Goal: Task Accomplishment & Management: Manage account settings

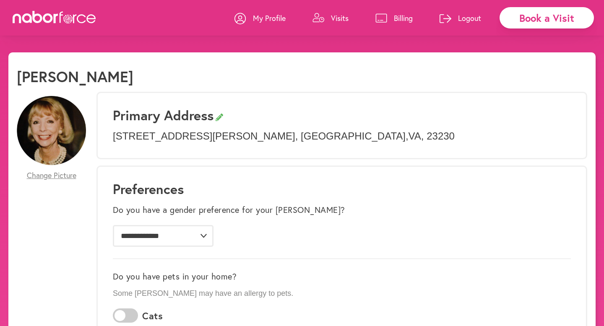
click at [398, 19] on p "Billing" at bounding box center [403, 18] width 19 height 10
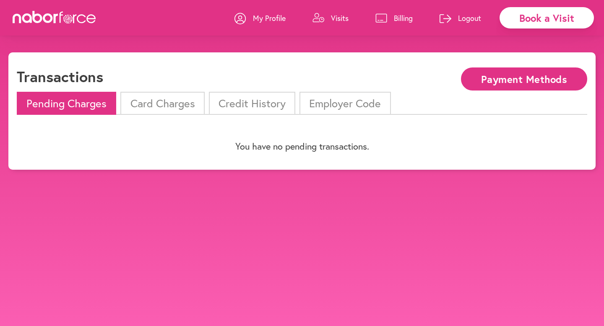
click at [215, 112] on li "Credit History" at bounding box center [252, 103] width 86 height 23
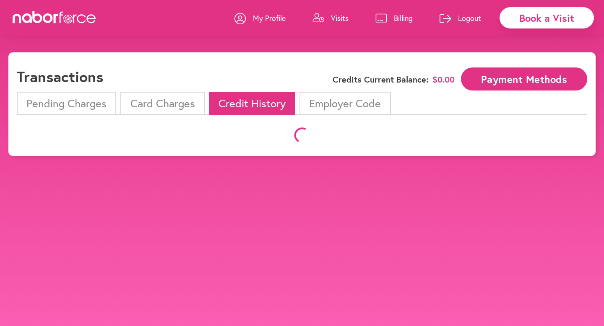
click at [217, 112] on li "Credit History" at bounding box center [252, 103] width 86 height 23
